Goal: Task Accomplishment & Management: Use online tool/utility

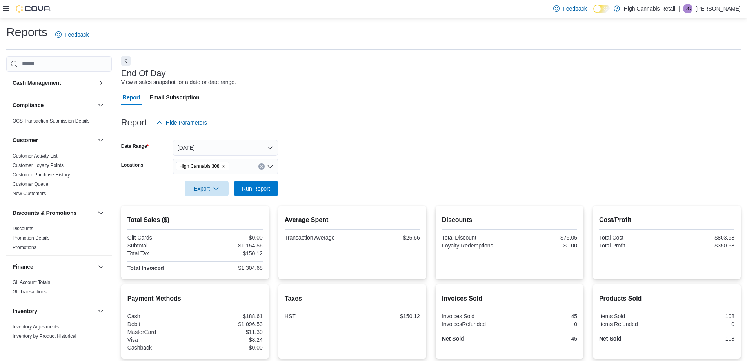
click at [402, 124] on div "Report Hide Parameters" at bounding box center [431, 123] width 620 height 16
click at [266, 189] on span "Run Report" at bounding box center [256, 188] width 28 height 8
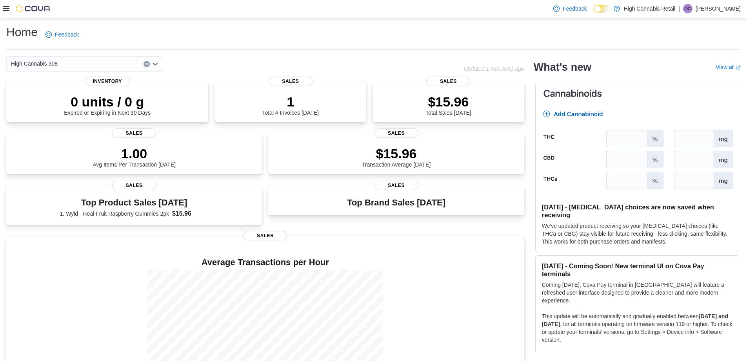
click at [6, 8] on icon at bounding box center [6, 8] width 6 height 6
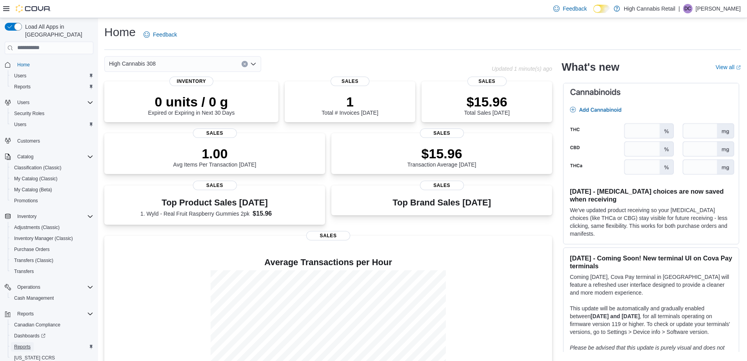
click at [28, 343] on span "Reports" at bounding box center [22, 346] width 16 height 6
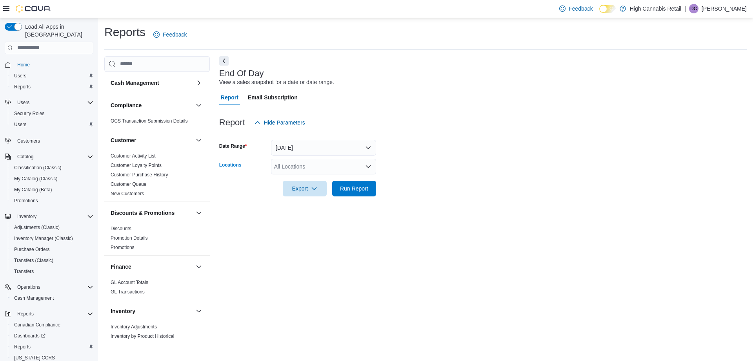
click at [344, 170] on div "All Locations" at bounding box center [323, 167] width 105 height 16
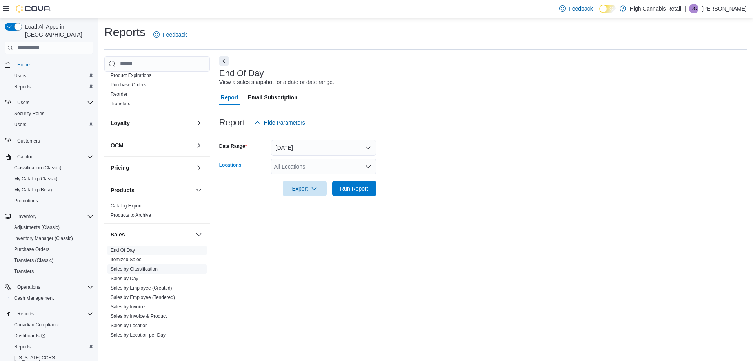
scroll to position [353, 0]
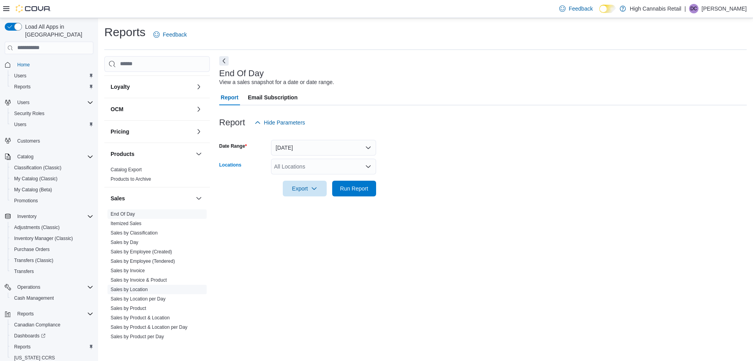
click at [132, 290] on link "Sales by Location" at bounding box center [129, 288] width 37 height 5
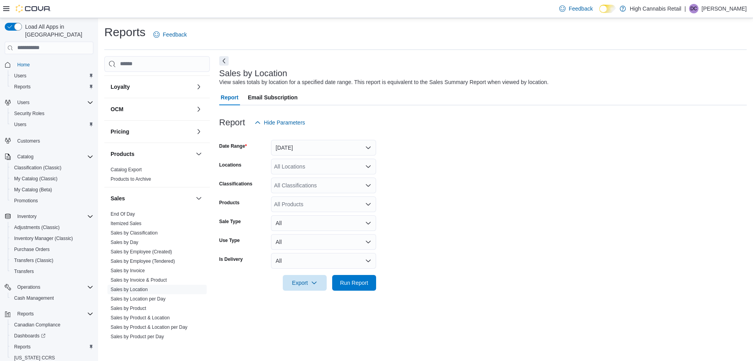
click at [9, 9] on div at bounding box center [27, 9] width 48 height 8
click at [8, 11] on icon at bounding box center [6, 8] width 6 height 5
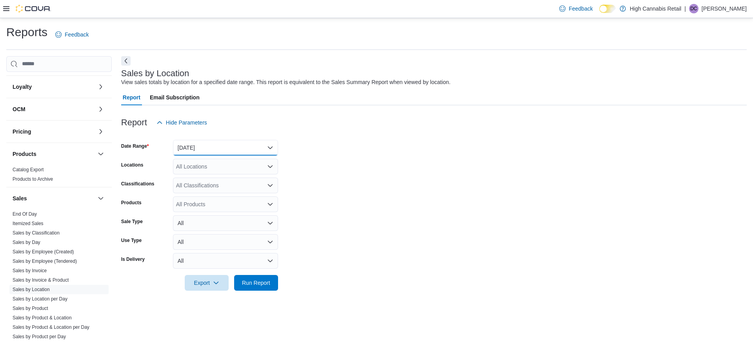
click at [213, 146] on button "[DATE]" at bounding box center [225, 148] width 105 height 16
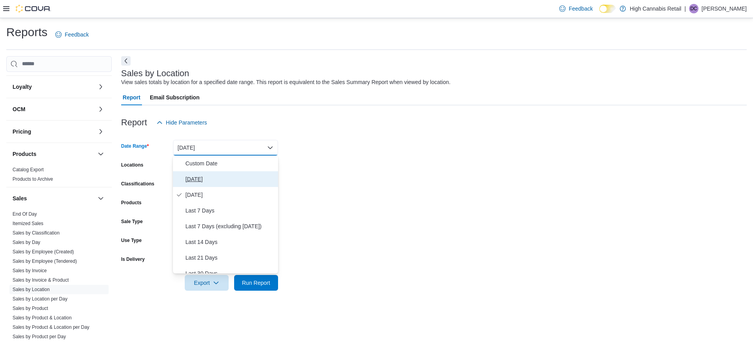
click at [214, 175] on span "[DATE]" at bounding box center [230, 178] width 89 height 9
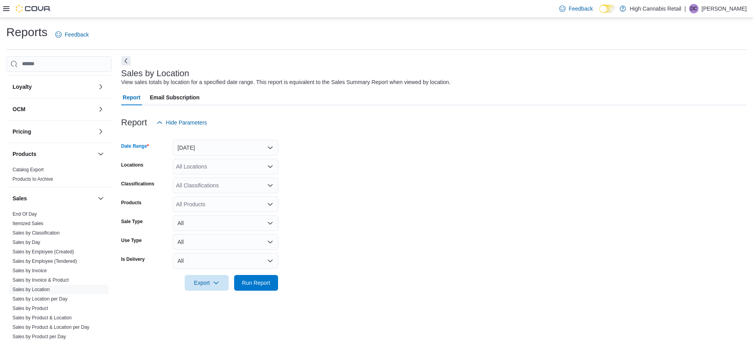
click at [217, 168] on div "All Locations" at bounding box center [225, 167] width 105 height 16
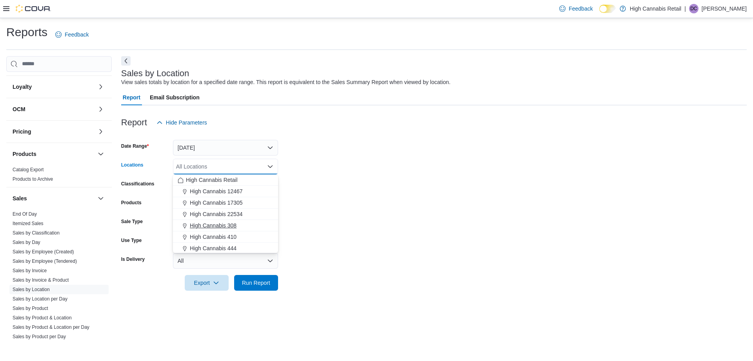
click at [236, 228] on span "High Cannabis 308" at bounding box center [213, 225] width 47 height 8
click at [241, 235] on div "High Cannabis 444" at bounding box center [226, 237] width 96 height 8
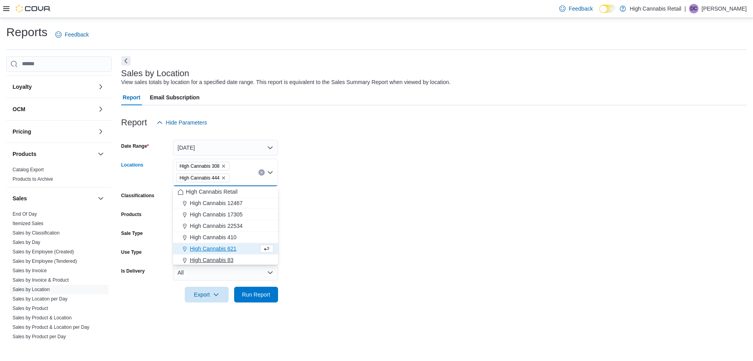
click at [242, 258] on div "High Cannabis 83" at bounding box center [226, 260] width 96 height 8
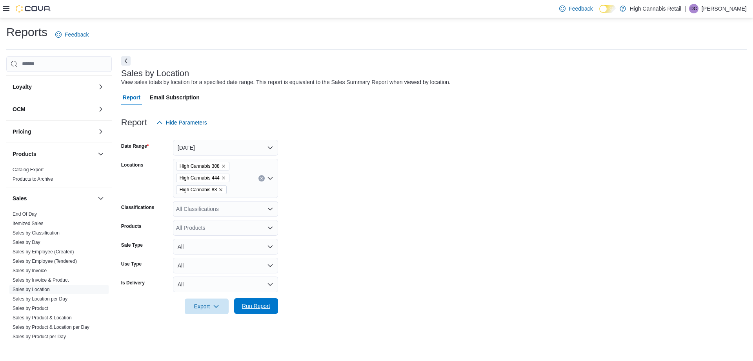
click at [266, 303] on span "Run Report" at bounding box center [256, 306] width 28 height 8
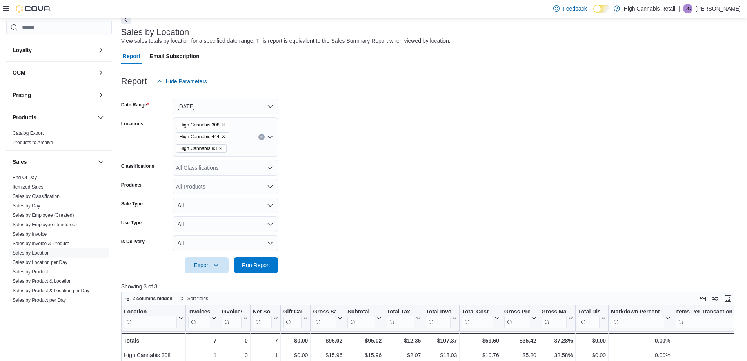
scroll to position [118, 0]
